Goal: Complete application form

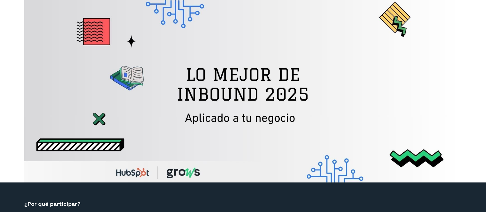
select select "CO"
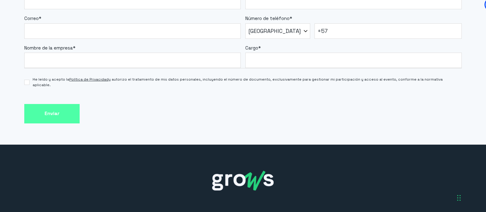
scroll to position [530, 0]
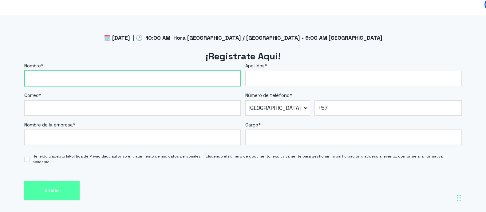
click at [109, 84] on input "Nombre *" at bounding box center [132, 78] width 216 height 15
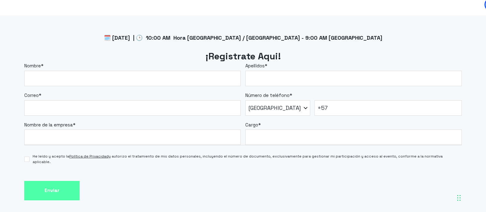
click at [259, 188] on form "Nombre * Apellidos * Correo * Número de teléfono * * Afghanistan (‫افغانستان‬‎)…" at bounding box center [242, 130] width 437 height 137
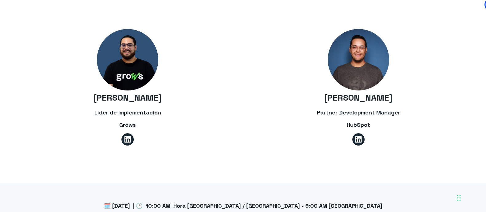
scroll to position [461, 0]
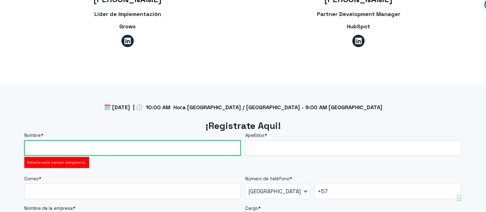
click at [167, 150] on input "Nombre *" at bounding box center [132, 147] width 216 height 15
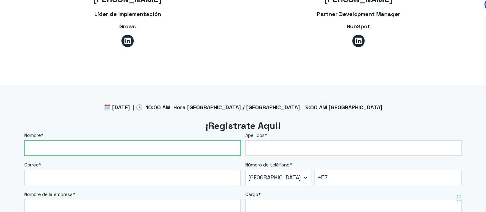
click at [167, 150] on input "Nombre *" at bounding box center [132, 147] width 216 height 15
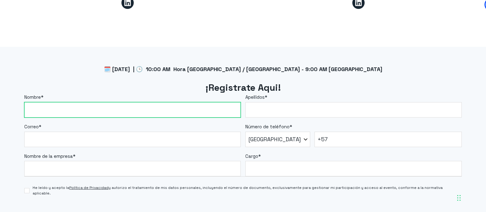
scroll to position [506, 0]
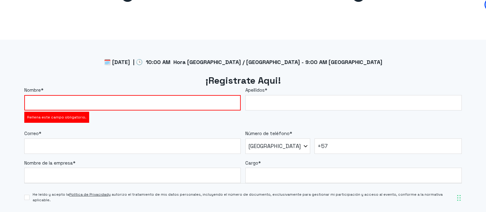
click at [93, 113] on form "Nombre * Rellena este campo obligatorio. Apellidos * Correo * Número de teléfon…" at bounding box center [242, 162] width 437 height 151
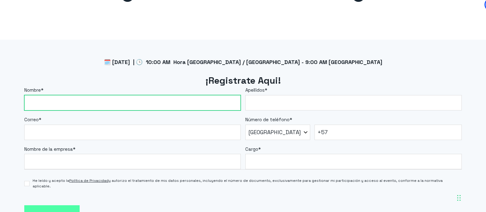
click at [90, 104] on input "Nombre *" at bounding box center [132, 102] width 216 height 15
type input "c"
type input "[PERSON_NAME]"
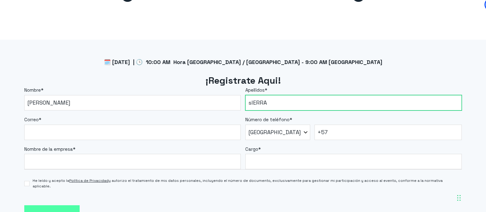
type input "sIERRA"
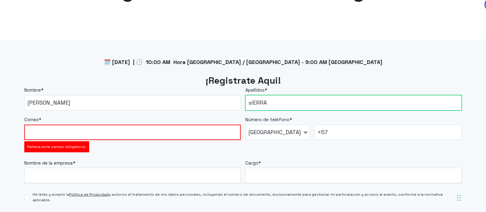
drag, startPoint x: 307, startPoint y: 105, endPoint x: 243, endPoint y: 106, distance: 64.5
click at [243, 105] on fieldset "Nombre * Cristian Apellidos * sIERRA" at bounding box center [242, 99] width 437 height 24
type input "Sierra"
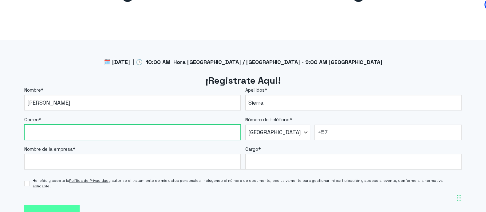
click at [64, 134] on input "Correo *" at bounding box center [132, 131] width 216 height 15
paste input "[EMAIL_ADDRESS][DOMAIN_NAME]"
type input "[EMAIL_ADDRESS][DOMAIN_NAME]"
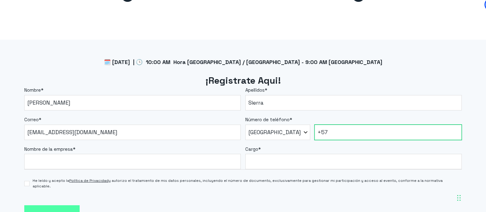
click at [358, 134] on input "+57" at bounding box center [387, 131] width 147 height 15
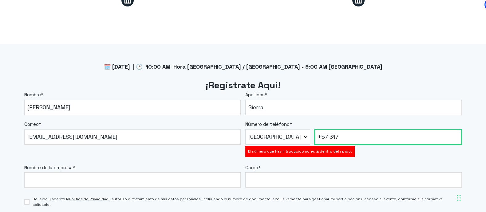
scroll to position [492, 0]
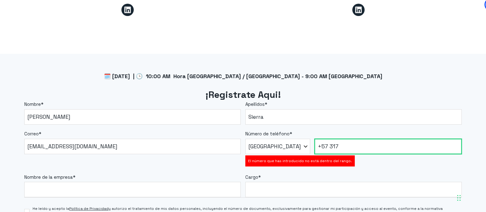
click at [370, 143] on input "+57 317" at bounding box center [387, 146] width 147 height 15
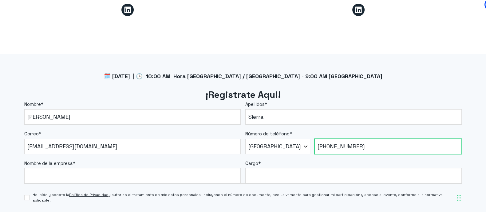
click at [340, 145] on input "[PHONE_NUMBER]" at bounding box center [387, 146] width 147 height 15
type input "[PHONE_NUMBER]"
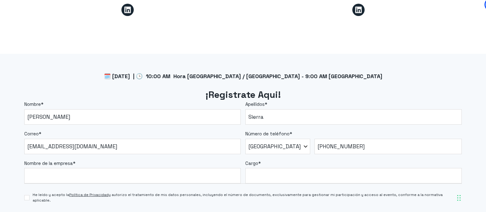
click at [350, 161] on label "Cargo *" at bounding box center [353, 163] width 216 height 7
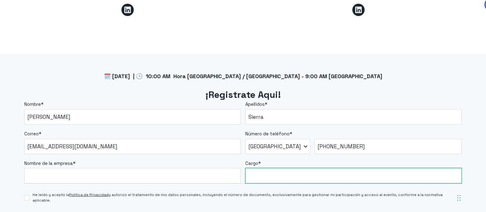
click at [350, 168] on input "Cargo *" at bounding box center [353, 175] width 216 height 15
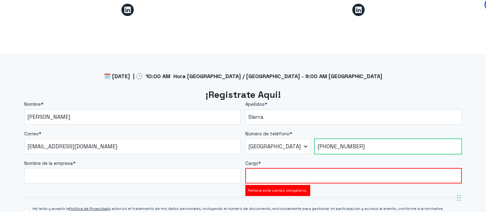
click at [338, 145] on input "[PHONE_NUMBER]" at bounding box center [387, 146] width 147 height 15
drag, startPoint x: 346, startPoint y: 145, endPoint x: 350, endPoint y: 148, distance: 5.7
click at [346, 145] on input "[PHONE_NUMBER]" at bounding box center [387, 146] width 147 height 15
click at [354, 143] on input "[PHONE_NUMBER]" at bounding box center [387, 146] width 147 height 15
click at [364, 142] on input "[PHONE_NUMBER]" at bounding box center [387, 146] width 147 height 15
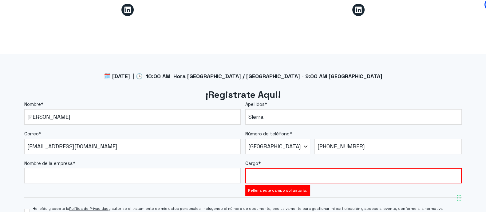
click at [369, 162] on label "Cargo *" at bounding box center [353, 163] width 216 height 7
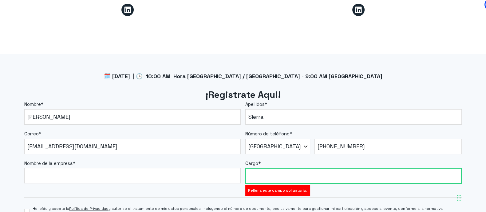
click at [369, 168] on input "Cargo *" at bounding box center [353, 175] width 216 height 15
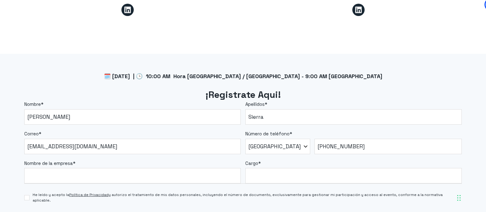
click at [103, 162] on label "Nombre de la empresa *" at bounding box center [132, 163] width 216 height 7
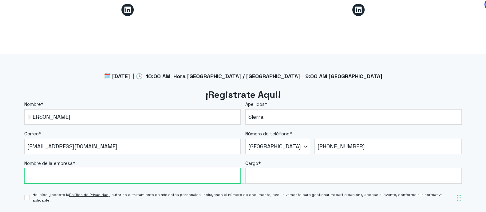
click at [103, 168] on input "Nombre de la empresa *" at bounding box center [132, 175] width 216 height 15
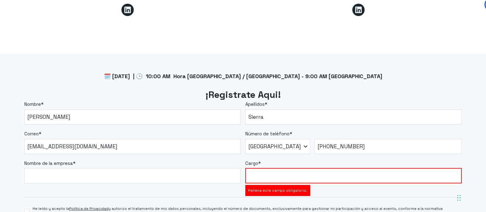
drag, startPoint x: 103, startPoint y: 166, endPoint x: 102, endPoint y: 171, distance: 4.7
click at [103, 167] on div "Nombre de la empresa *" at bounding box center [132, 172] width 216 height 24
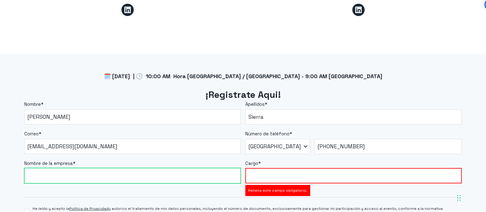
click at [102, 171] on input "Nombre de la empresa *" at bounding box center [132, 175] width 216 height 15
type input "Cooperativa Minuto de Dios"
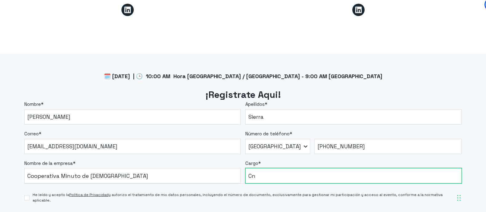
type input "C"
type input "O"
type input "c"
type input "Coordinador de Comunicaciones."
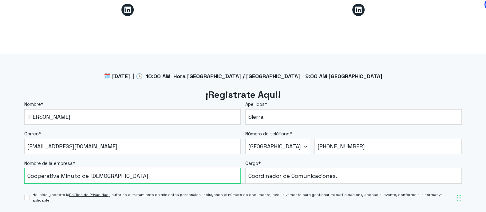
click at [139, 177] on input "Cooperativa Minuto de Dios" at bounding box center [132, 175] width 216 height 15
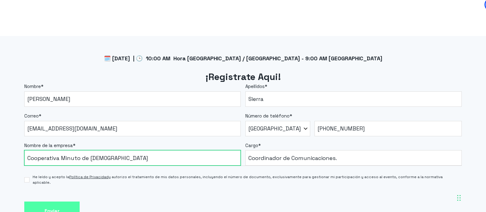
scroll to position [569, 0]
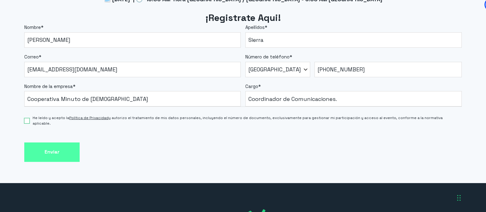
click at [27, 118] on input "He leído y acepto la Política de Privacidad y autorizo el tratamiento de mis da…" at bounding box center [26, 120] width 5 height 5
checkbox input "true"
click at [154, 131] on form "Nombre * [PERSON_NAME] * Sierra Correo * [EMAIL_ADDRESS][DOMAIN_NAME] Número de…" at bounding box center [242, 92] width 437 height 137
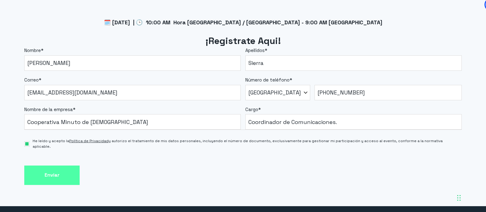
scroll to position [530, 0]
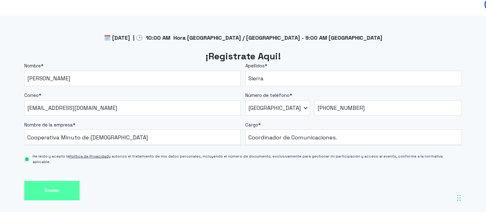
click at [180, 174] on form "Nombre * [PERSON_NAME] * Sierra Correo * [EMAIL_ADDRESS][DOMAIN_NAME] Número de…" at bounding box center [242, 130] width 437 height 137
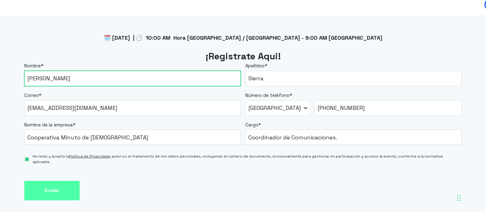
click at [71, 74] on input "[PERSON_NAME]" at bounding box center [132, 78] width 216 height 15
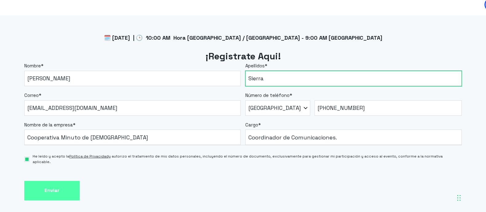
click at [284, 77] on input "Sierra" at bounding box center [353, 78] width 216 height 15
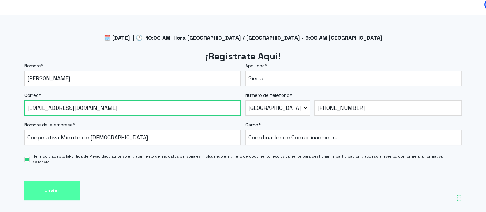
click at [203, 108] on input "[EMAIL_ADDRESS][DOMAIN_NAME]" at bounding box center [132, 107] width 216 height 15
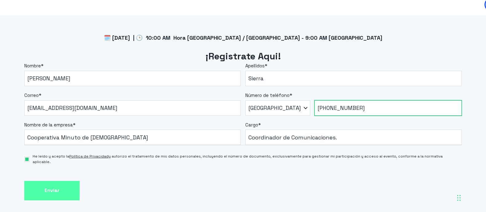
click at [339, 109] on input "[PHONE_NUMBER]" at bounding box center [387, 107] width 147 height 15
click at [349, 109] on input "[PHONE_NUMBER]" at bounding box center [387, 107] width 147 height 15
click at [355, 107] on input "[PHONE_NUMBER]" at bounding box center [387, 107] width 147 height 15
click at [373, 108] on input "[PHONE_NUMBER]" at bounding box center [387, 107] width 147 height 15
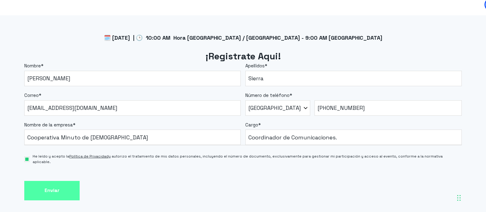
click at [353, 170] on form "Nombre * [PERSON_NAME] * Sierra Correo * [EMAIL_ADDRESS][DOMAIN_NAME] Número de…" at bounding box center [242, 130] width 437 height 137
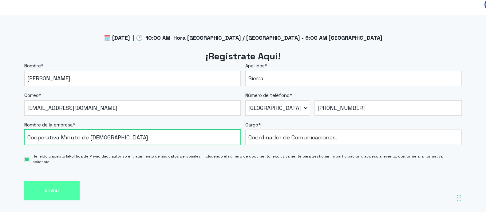
click at [112, 135] on input "Cooperativa Minuto de Dios" at bounding box center [132, 136] width 216 height 15
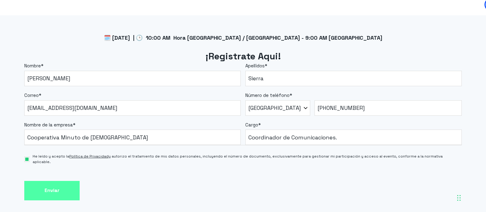
click at [127, 182] on div "Enviar" at bounding box center [242, 190] width 437 height 19
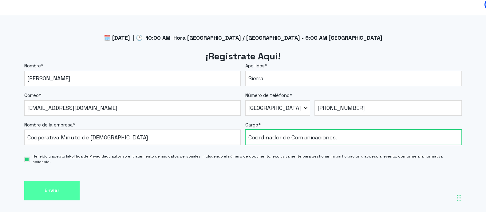
click at [388, 135] on input "Coordinador de Comunicaciones." at bounding box center [353, 136] width 216 height 15
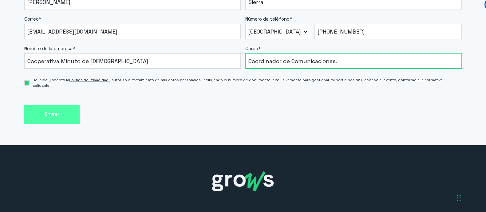
scroll to position [607, 0]
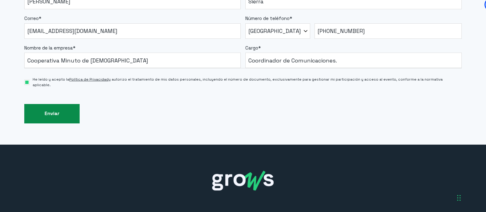
click at [54, 108] on input "Enviar" at bounding box center [51, 113] width 55 height 19
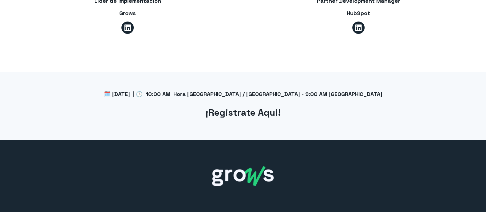
select select "CO"
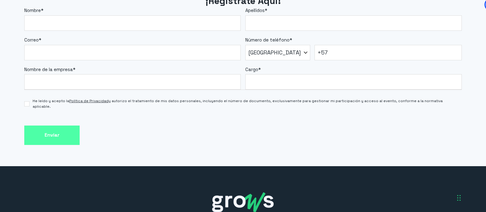
scroll to position [569, 0]
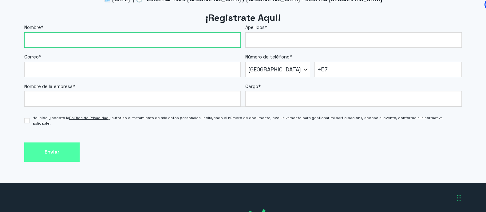
click at [67, 36] on input "Nombre *" at bounding box center [132, 39] width 216 height 15
type input "[PERSON_NAME]"
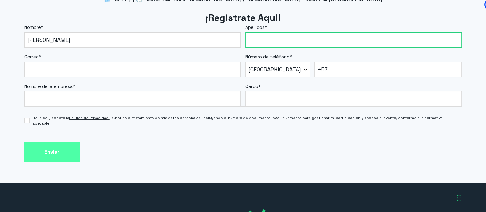
click at [303, 34] on input "Apellidos *" at bounding box center [353, 39] width 216 height 15
type input "Sierra"
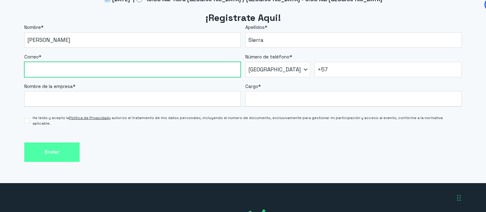
click at [105, 71] on input "Correo *" at bounding box center [132, 69] width 216 height 15
type input "[EMAIL_ADDRESS][DOMAIN_NAME]"
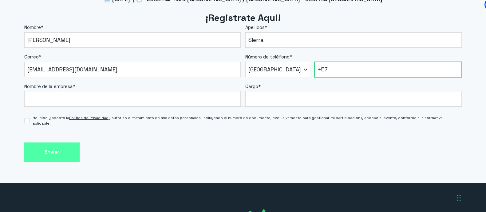
click at [358, 72] on input "+57" at bounding box center [387, 69] width 147 height 15
type input "[PHONE_NUMBER]"
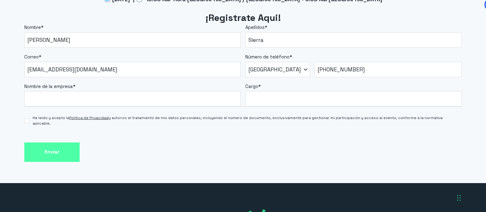
click at [358, 133] on form "Nombre * [PERSON_NAME] * Sierra Correo * [EMAIL_ADDRESS][DOMAIN_NAME] Número de…" at bounding box center [242, 92] width 437 height 137
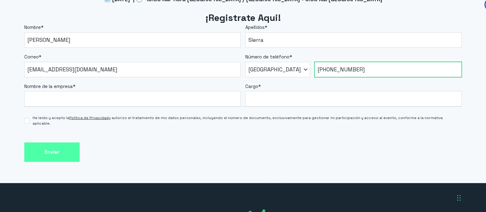
click at [336, 73] on input "[PHONE_NUMBER]" at bounding box center [387, 69] width 147 height 15
click at [347, 68] on input "[PHONE_NUMBER]" at bounding box center [387, 69] width 147 height 15
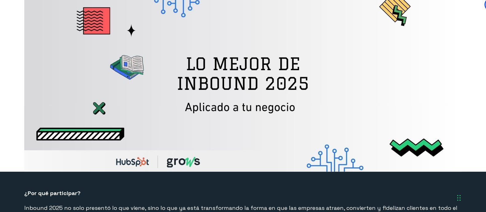
scroll to position [0, 0]
